Goal: Information Seeking & Learning: Learn about a topic

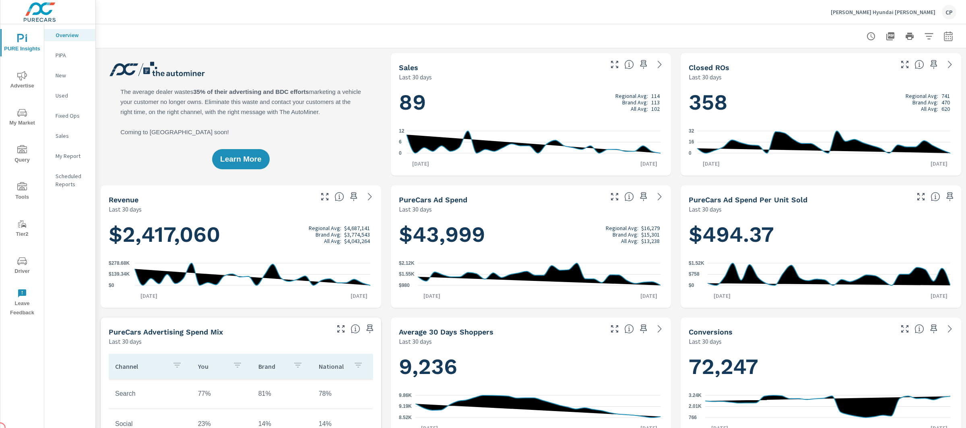
scroll to position [0, 0]
click at [21, 75] on icon "nav menu" at bounding box center [22, 76] width 10 height 10
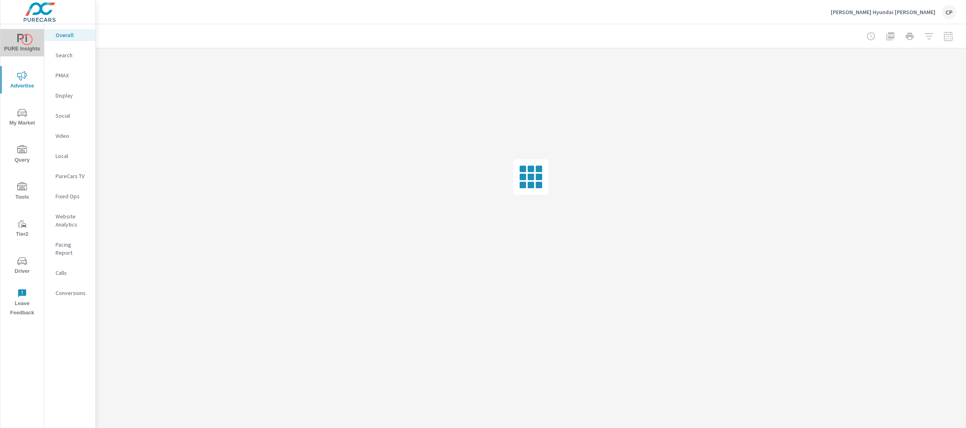
click at [27, 39] on span "PURE Insights" at bounding box center [22, 44] width 39 height 20
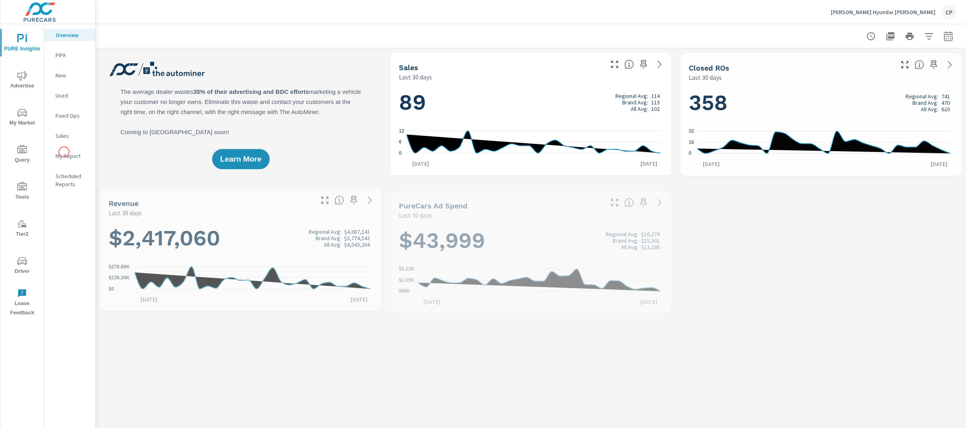
click at [64, 152] on p "My Report" at bounding box center [72, 156] width 33 height 8
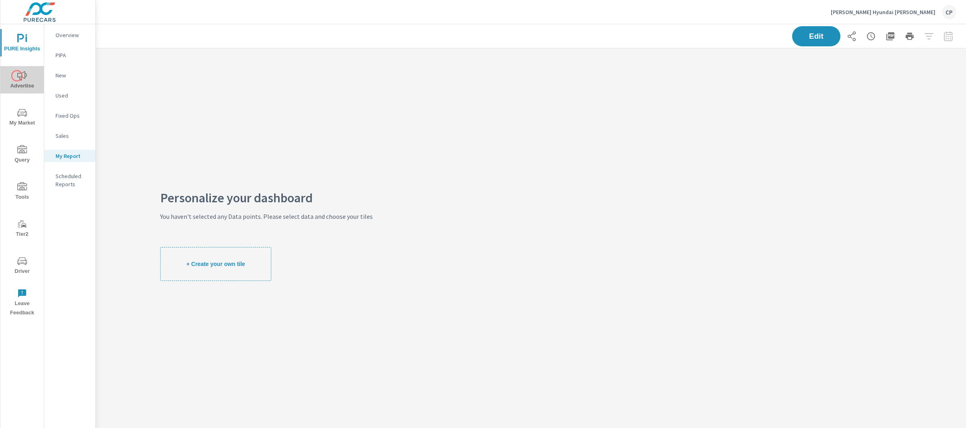
click at [17, 76] on icon "nav menu" at bounding box center [22, 76] width 10 height 10
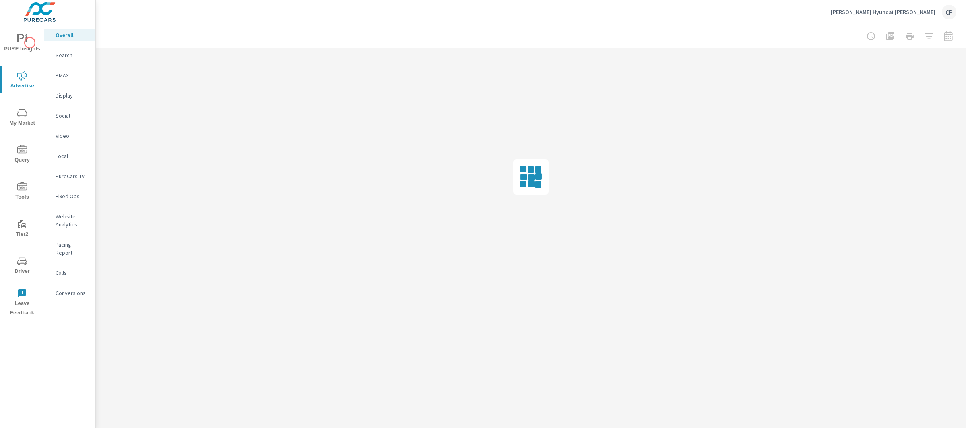
click at [29, 44] on span "PURE Insights" at bounding box center [22, 44] width 39 height 20
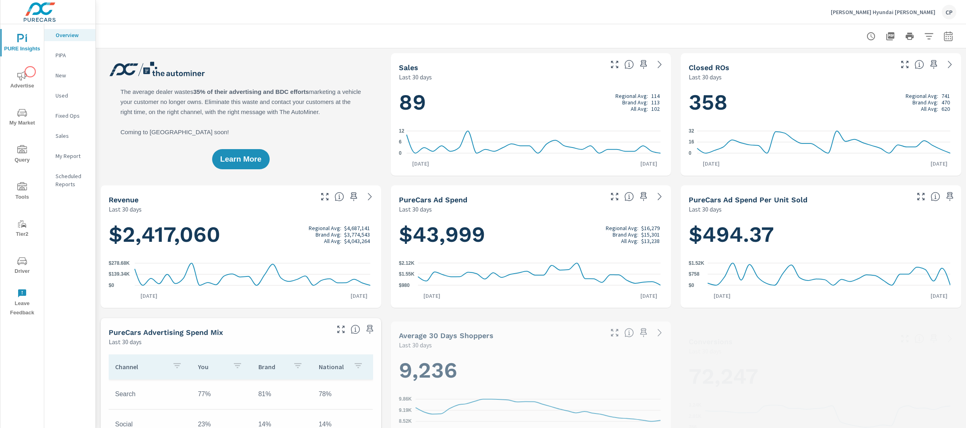
scroll to position [220, 0]
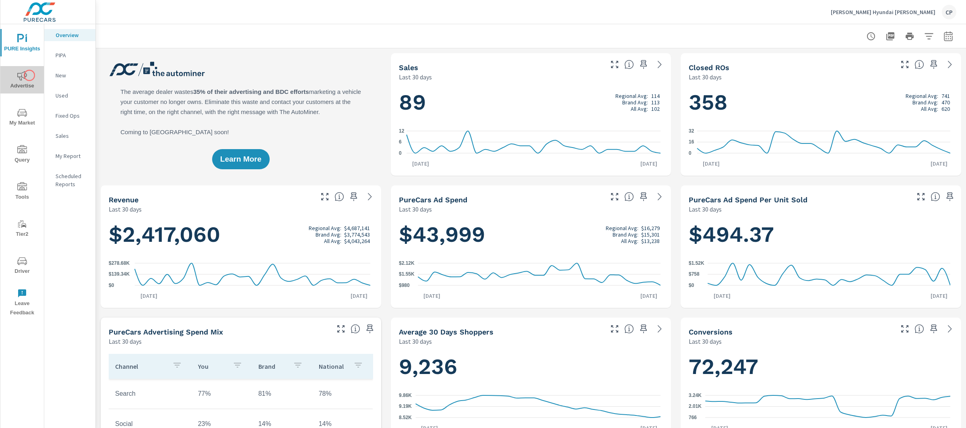
click at [29, 75] on span "Advertise" at bounding box center [22, 81] width 39 height 20
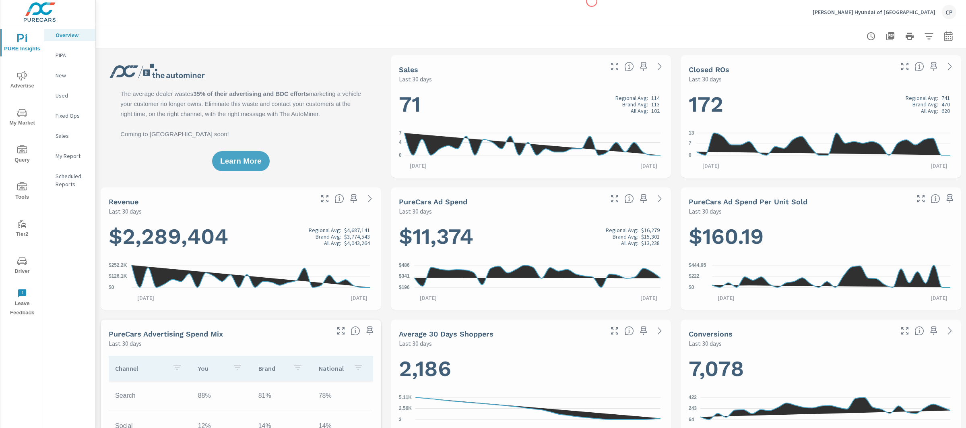
scroll to position [0, 0]
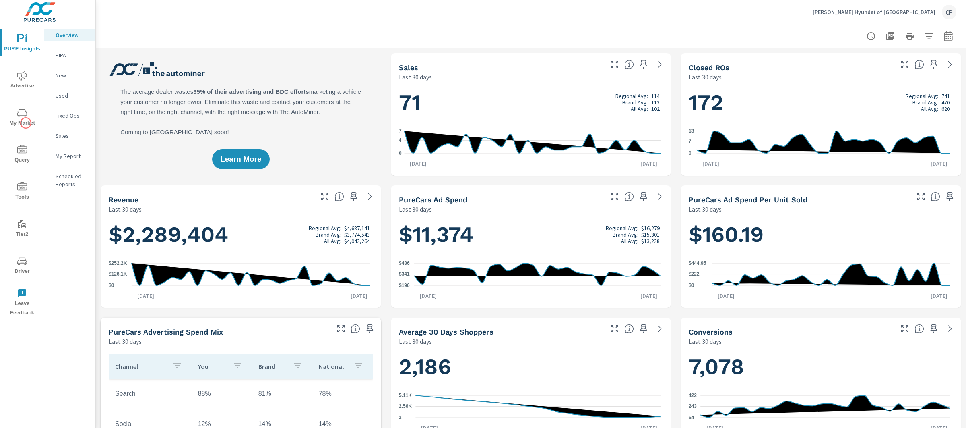
click at [27, 126] on span "My Market" at bounding box center [22, 118] width 39 height 20
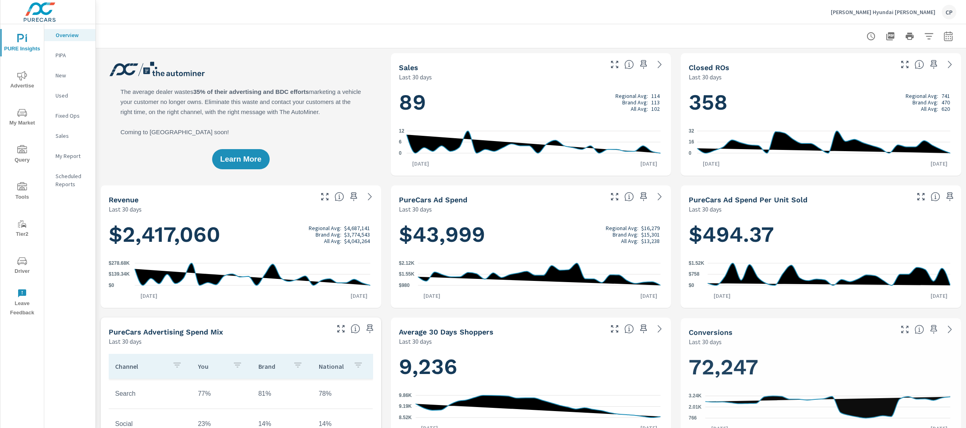
scroll to position [0, 0]
click at [25, 76] on icon "nav menu" at bounding box center [22, 76] width 10 height 10
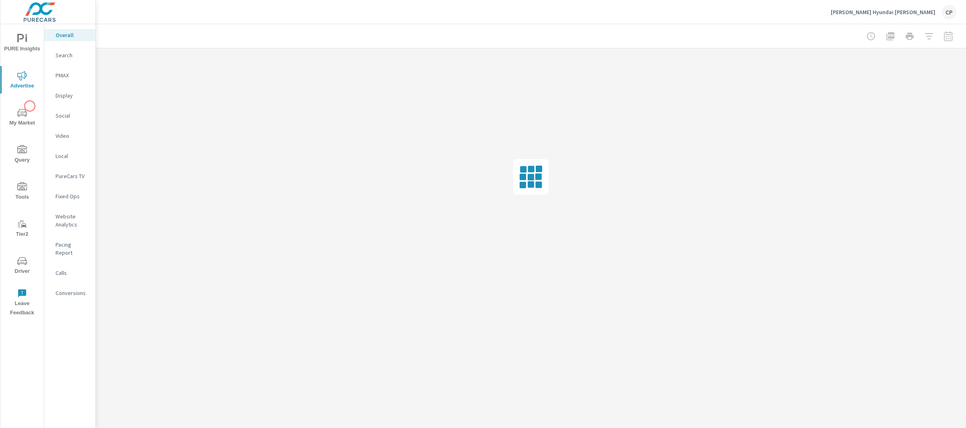
click at [23, 115] on icon "nav menu" at bounding box center [22, 113] width 10 height 8
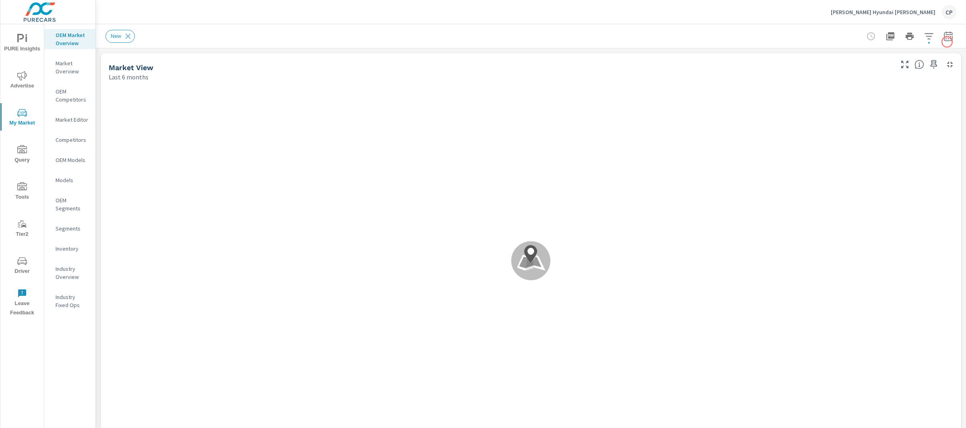
click at [947, 41] on div at bounding box center [909, 36] width 93 height 16
click at [945, 40] on icon "button" at bounding box center [949, 36] width 10 height 10
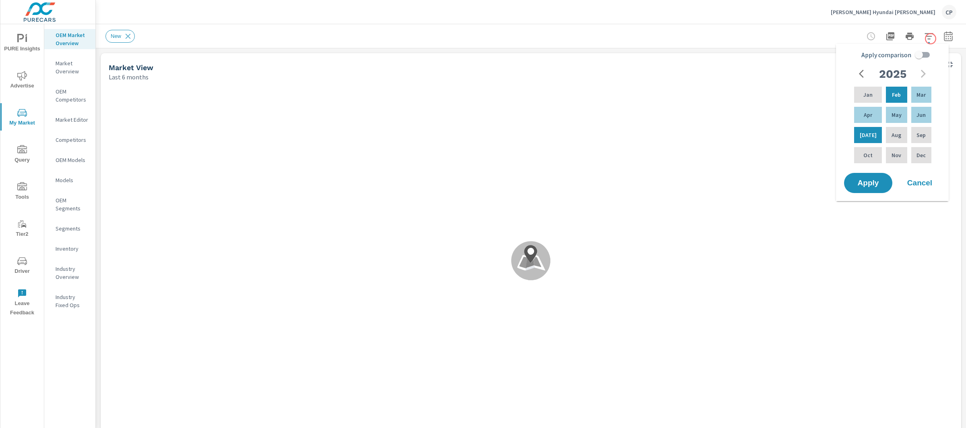
click at [929, 35] on button "button" at bounding box center [929, 36] width 16 height 16
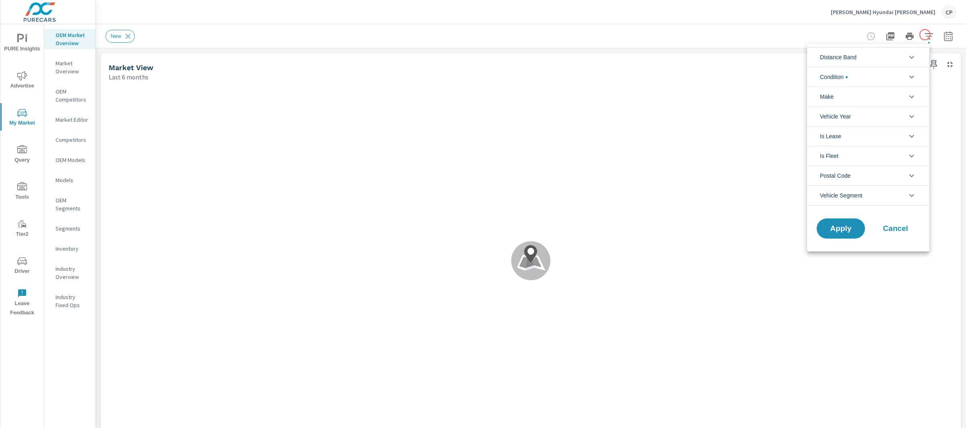
click at [925, 35] on div at bounding box center [483, 214] width 966 height 428
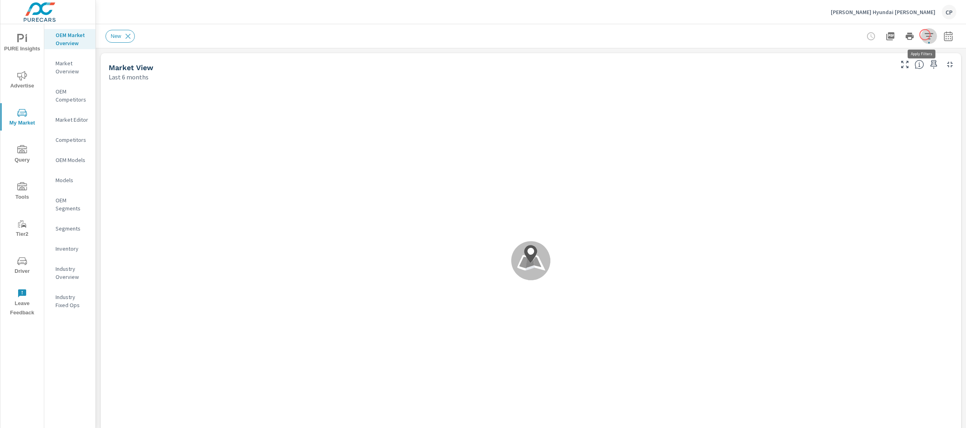
click at [925, 35] on icon "button" at bounding box center [929, 36] width 10 height 10
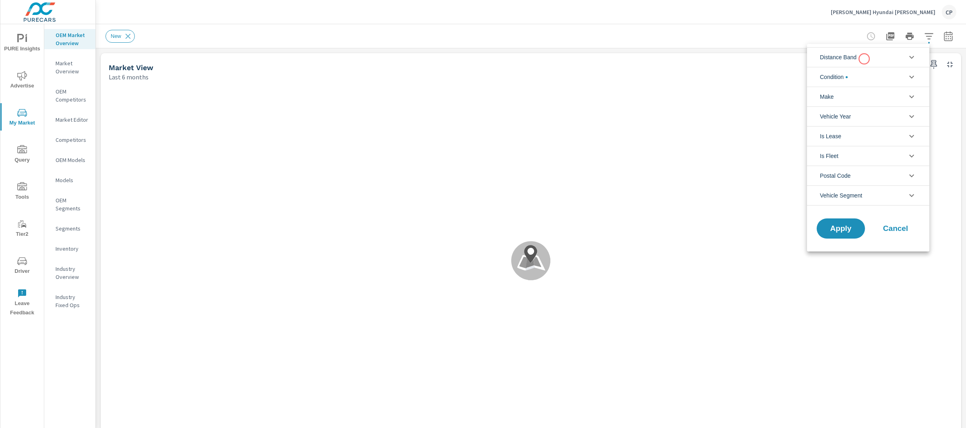
click at [864, 59] on li "Distance Band" at bounding box center [868, 57] width 122 height 20
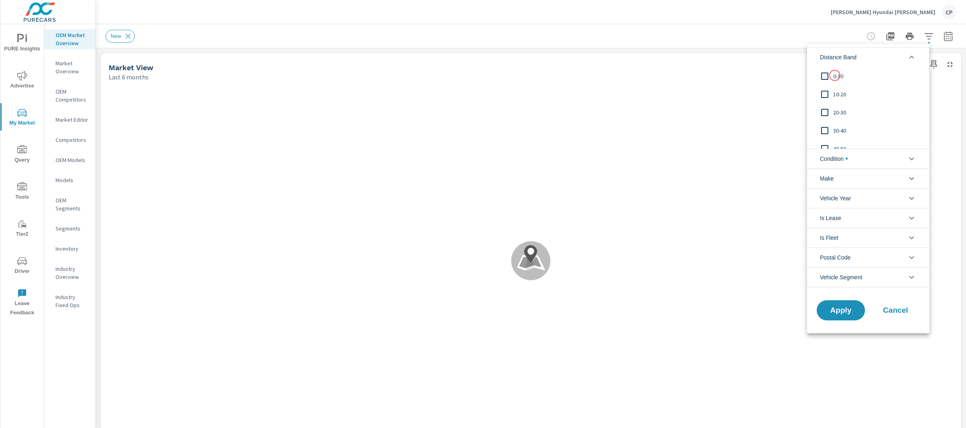
click at [835, 75] on span "0-10" at bounding box center [877, 76] width 88 height 10
click at [833, 88] on div "10-20" at bounding box center [867, 94] width 121 height 18
click at [832, 304] on button "Apply" at bounding box center [841, 310] width 50 height 21
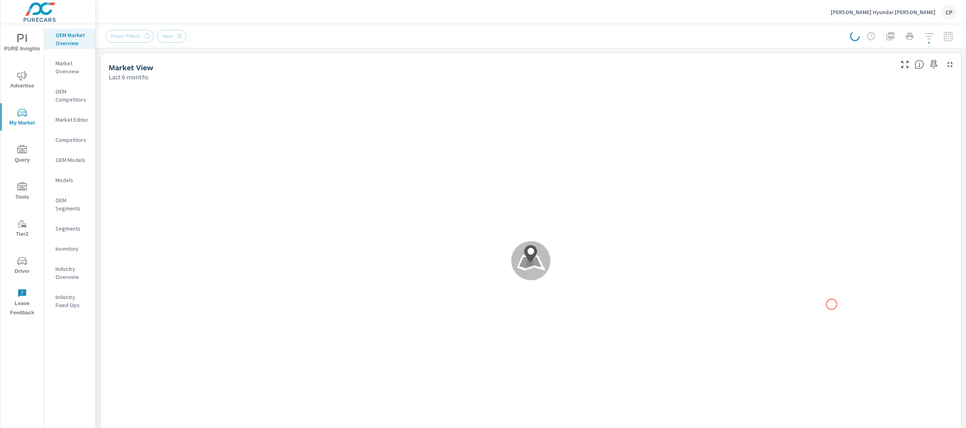
scroll to position [0, 0]
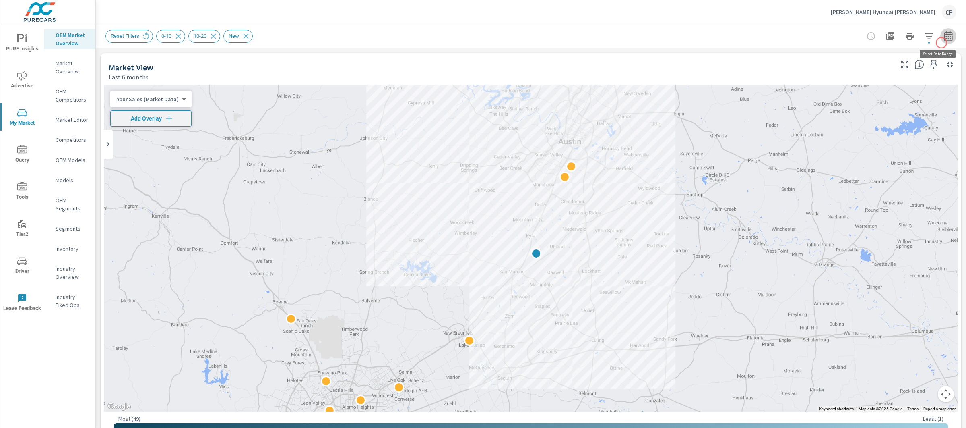
click at [942, 43] on button "button" at bounding box center [948, 36] width 16 height 16
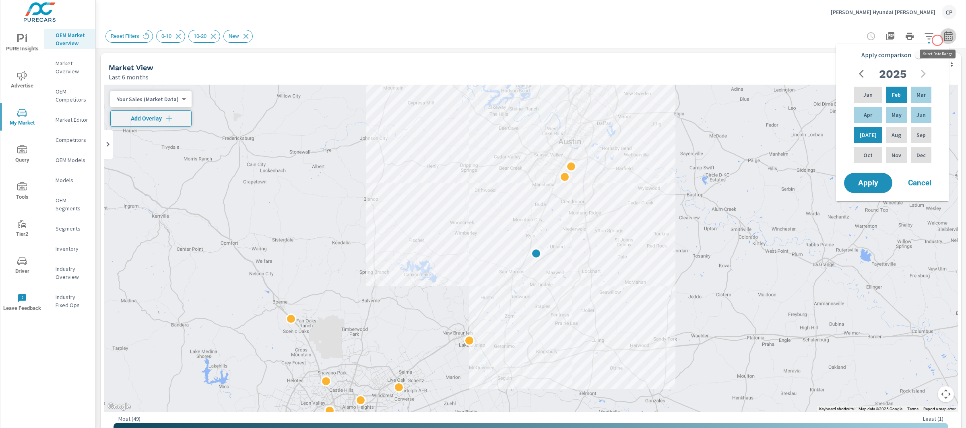
click at [944, 40] on icon "button" at bounding box center [948, 36] width 8 height 10
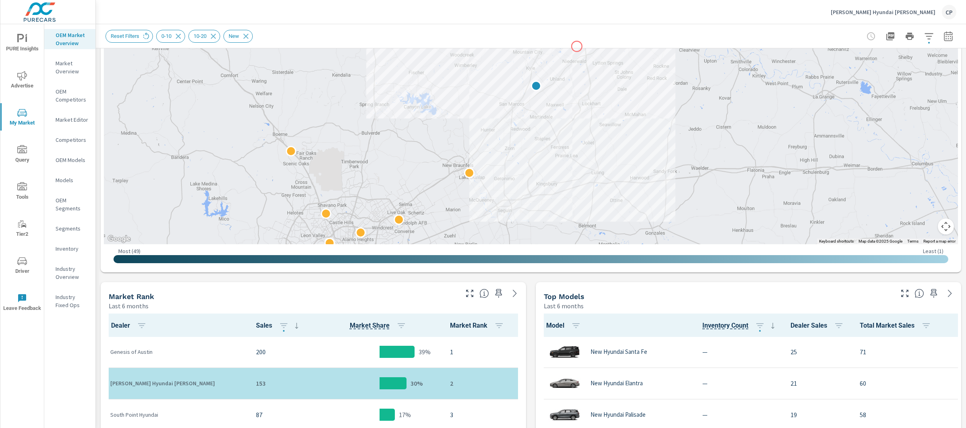
scroll to position [347, 0]
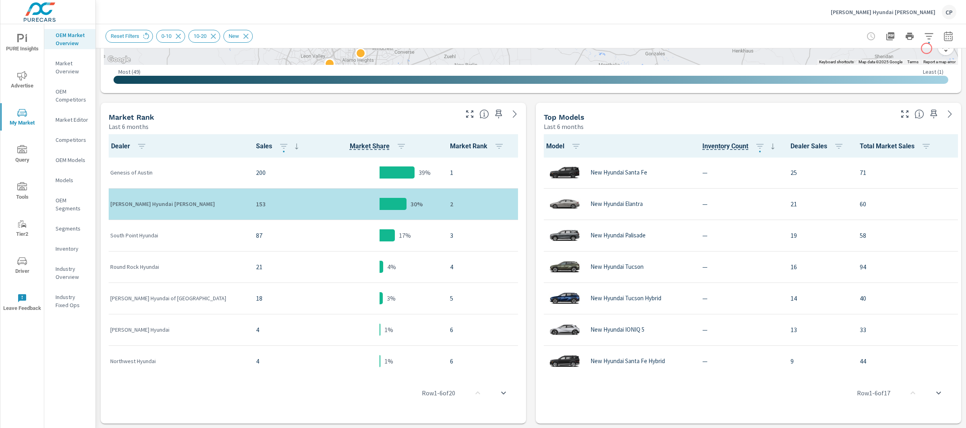
click at [940, 39] on button "button" at bounding box center [948, 36] width 16 height 16
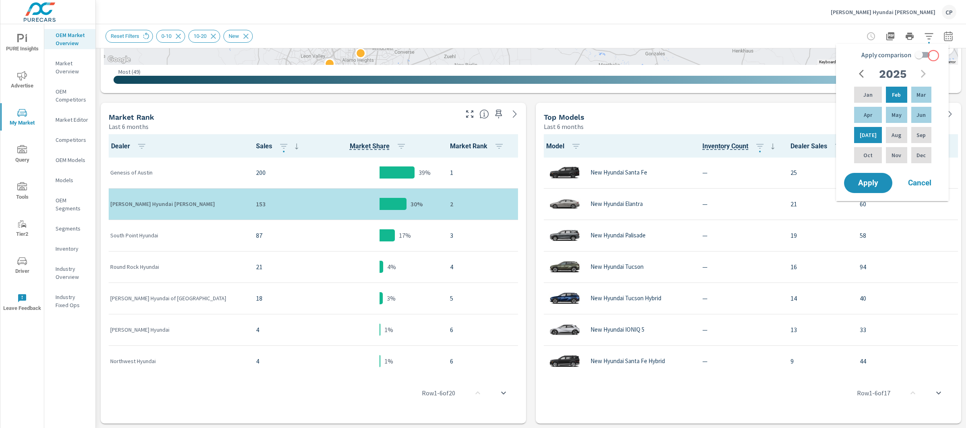
click at [934, 56] on div "Apply comparison 2025 Jan Feb Mar Apr May Jun Jul Aug Sep Oct Nov Dec" at bounding box center [894, 109] width 102 height 124
click at [929, 54] on input "Apply comparison" at bounding box center [919, 54] width 46 height 15
checkbox input "true"
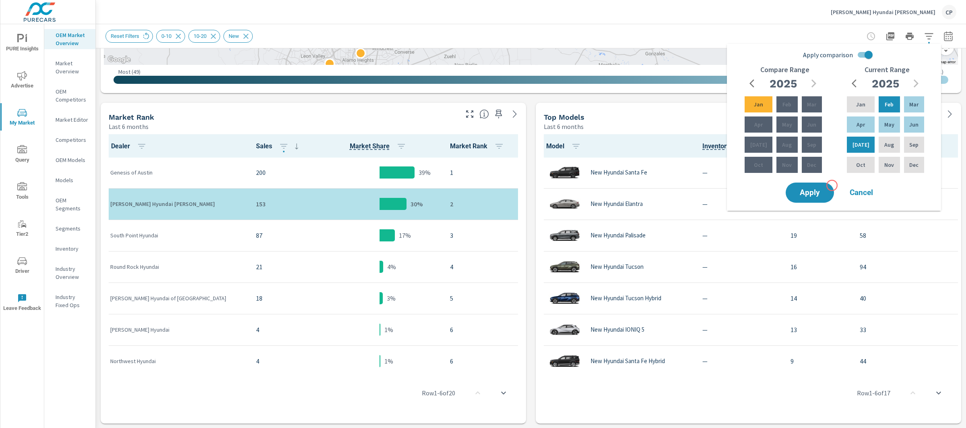
click at [832, 185] on div "Apply Cancel" at bounding box center [835, 192] width 103 height 23
click at [820, 194] on span "Apply" at bounding box center [809, 193] width 33 height 8
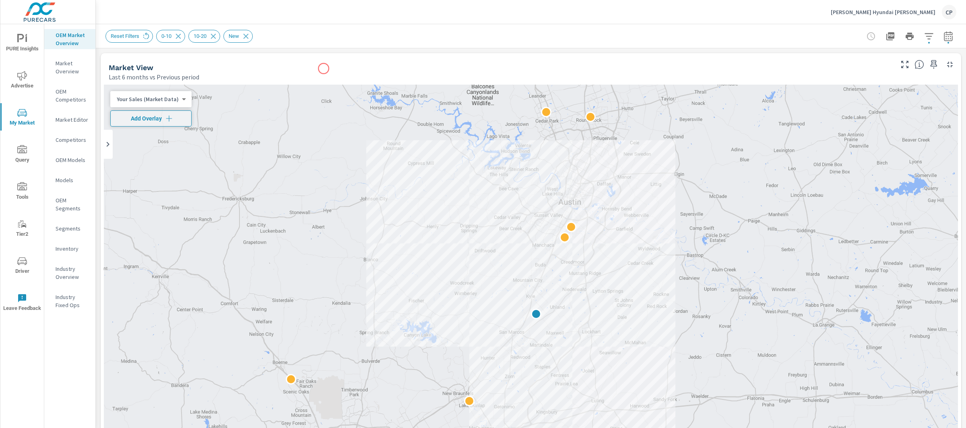
scroll to position [163, 0]
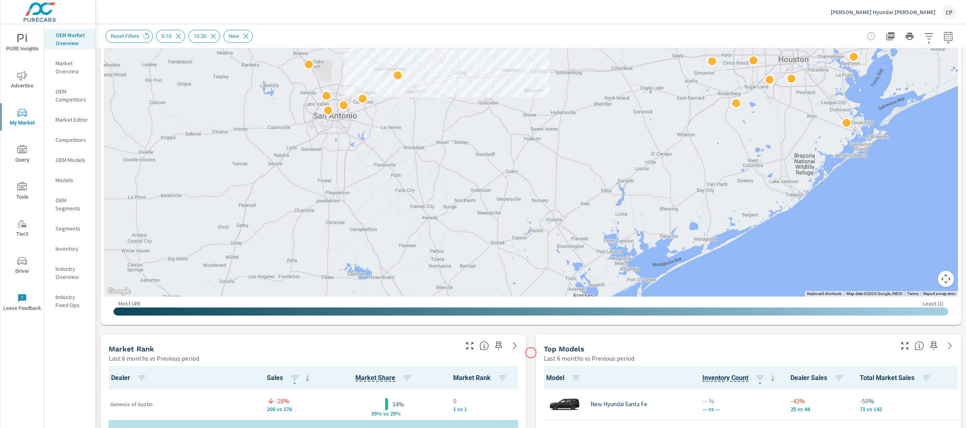
scroll to position [160, 0]
